Goal: Transaction & Acquisition: Purchase product/service

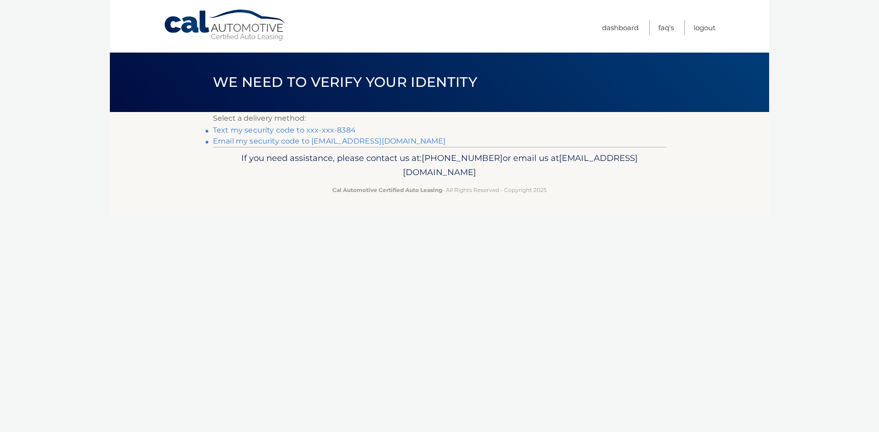
click at [327, 129] on link "Text my security code to xxx-xxx-8384" at bounding box center [284, 130] width 143 height 9
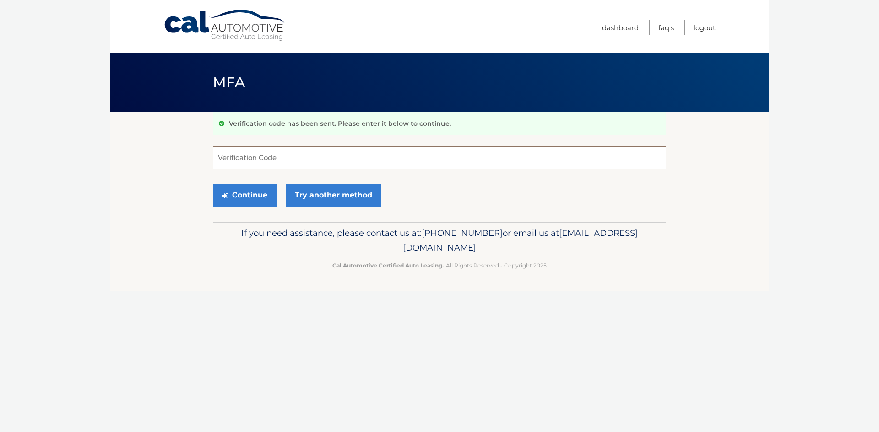
click at [324, 159] on input "Verification Code" at bounding box center [439, 157] width 453 height 23
type input "039396"
click at [234, 196] on button "Continue" at bounding box center [245, 195] width 64 height 23
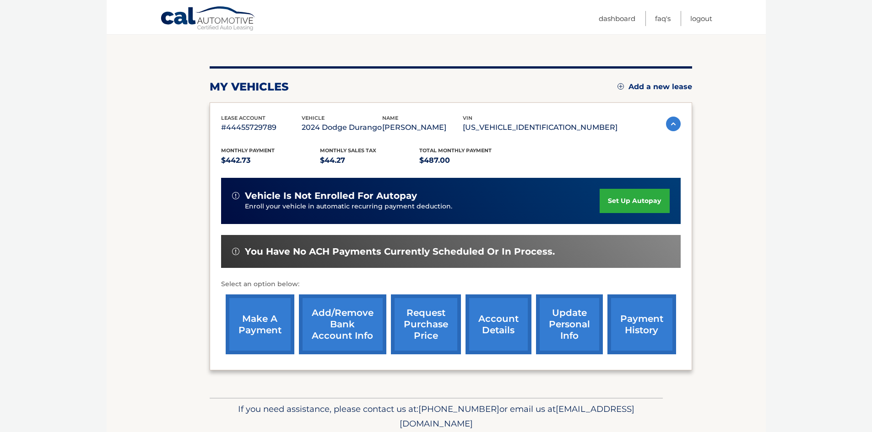
scroll to position [122, 0]
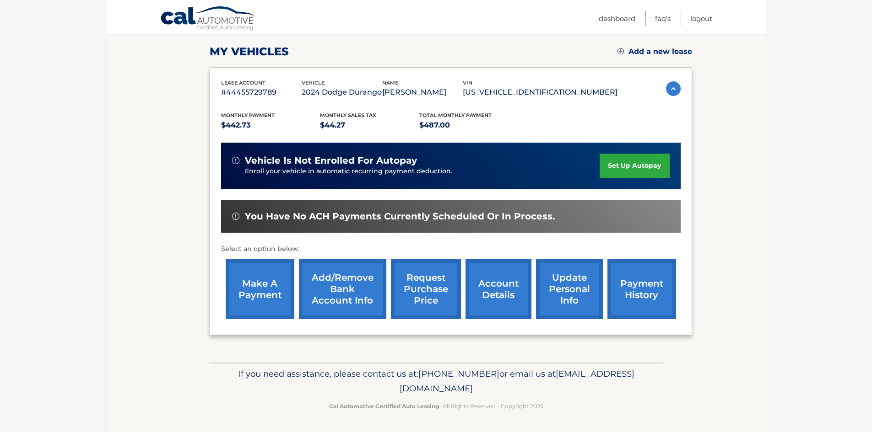
click at [258, 288] on link "make a payment" at bounding box center [260, 289] width 69 height 60
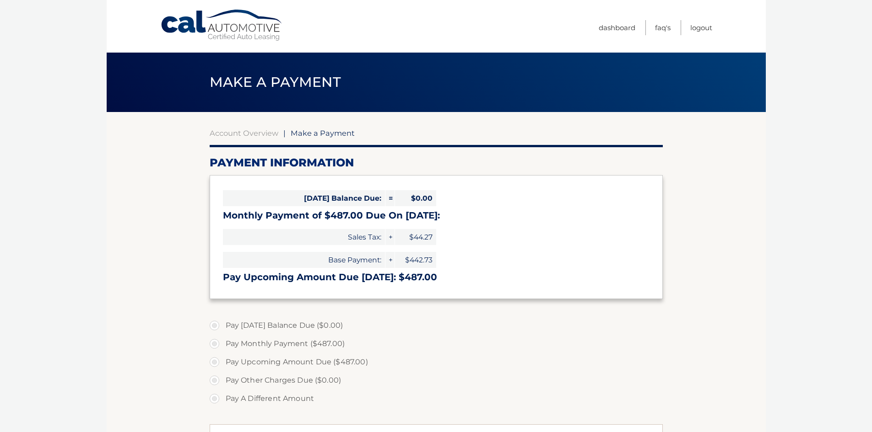
select select "MTkwNzZiZjYtYjk0My00YjY1LTgxNDctZmYxMTU2ZWE4MzY4"
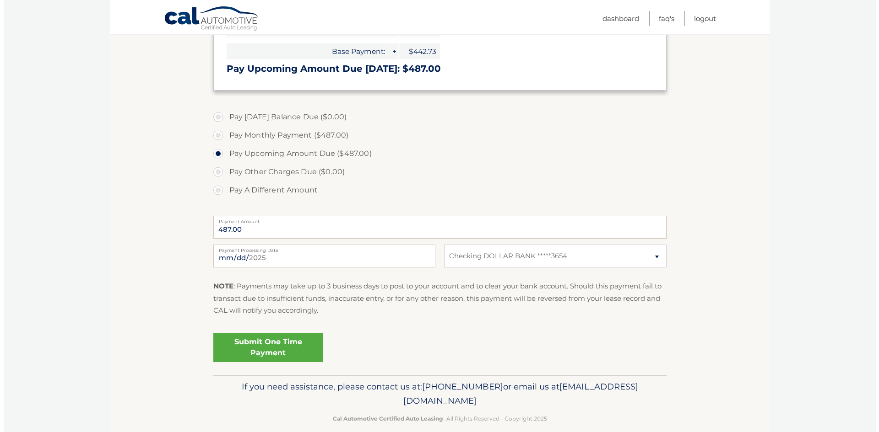
scroll to position [222, 0]
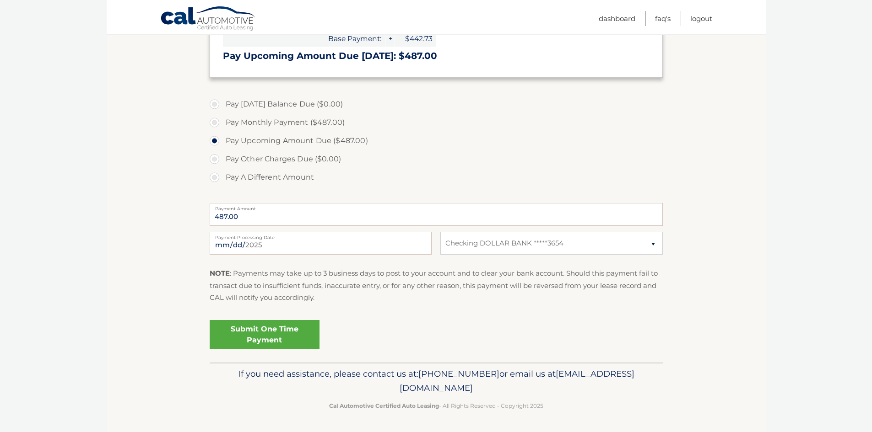
click at [265, 328] on link "Submit One Time Payment" at bounding box center [265, 334] width 110 height 29
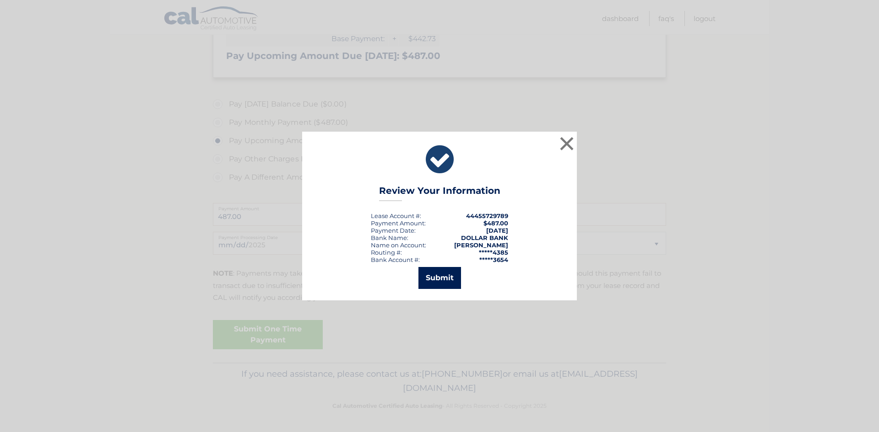
click at [438, 277] on button "Submit" at bounding box center [439, 278] width 43 height 22
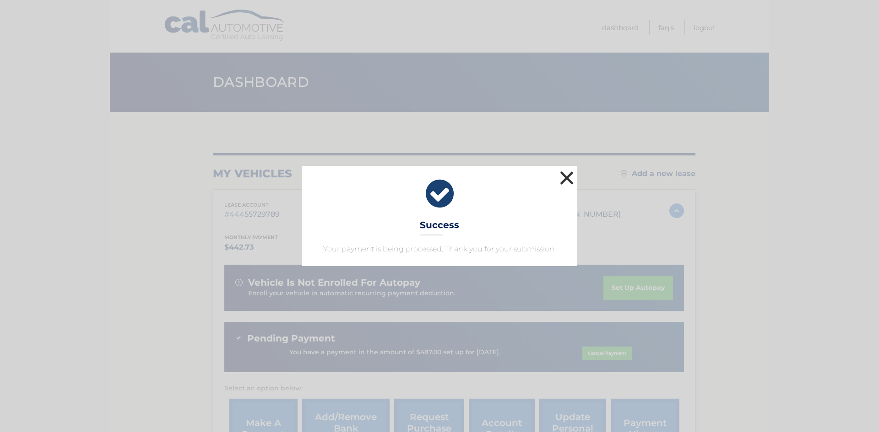
click at [565, 174] on button "×" at bounding box center [566, 178] width 18 height 18
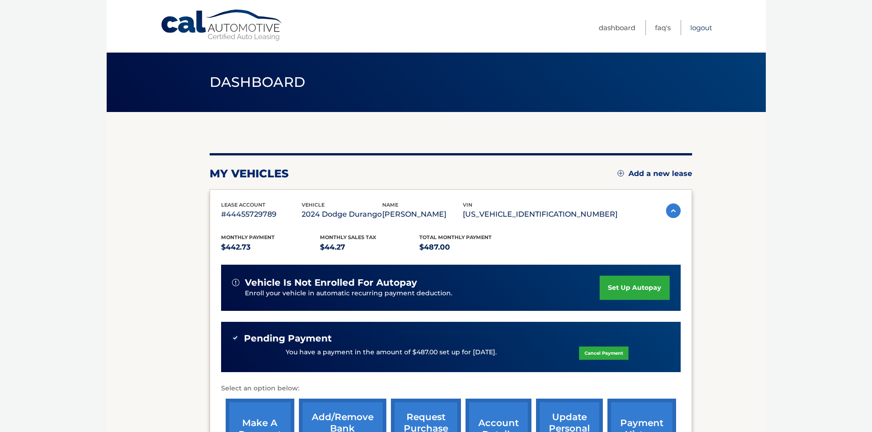
click at [699, 27] on link "Logout" at bounding box center [701, 27] width 22 height 15
